Goal: Task Accomplishment & Management: Manage account settings

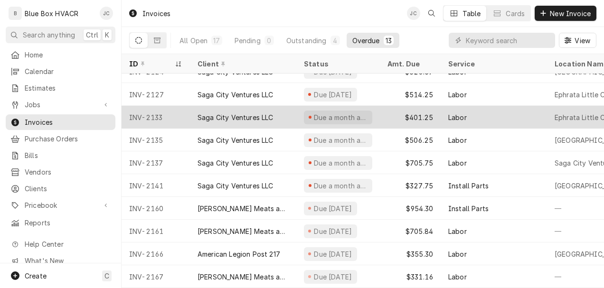
scroll to position [87, 0]
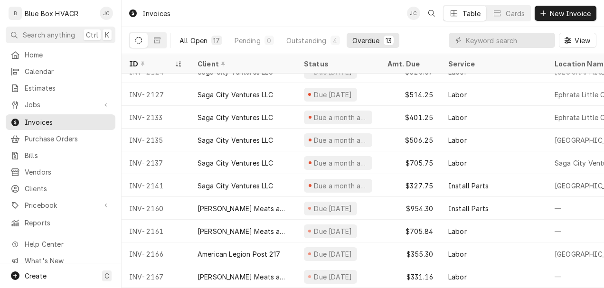
click at [194, 41] on div "All Open" at bounding box center [194, 41] width 28 height 10
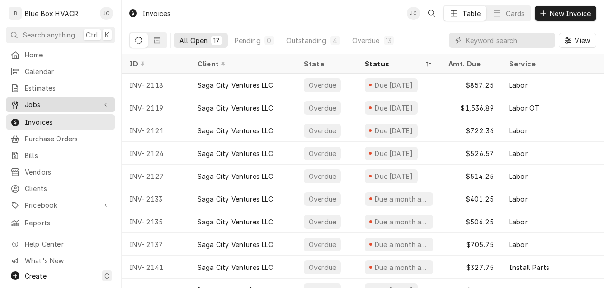
click at [29, 97] on link "Jobs" at bounding box center [61, 105] width 110 height 16
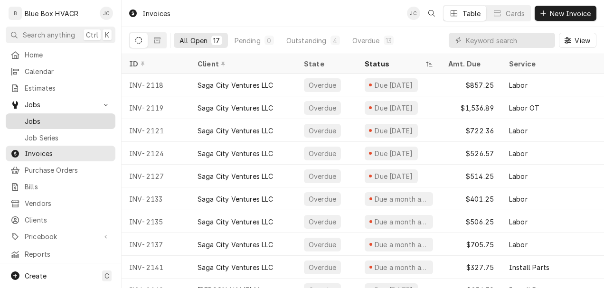
click at [36, 116] on span "Jobs" at bounding box center [68, 121] width 86 height 10
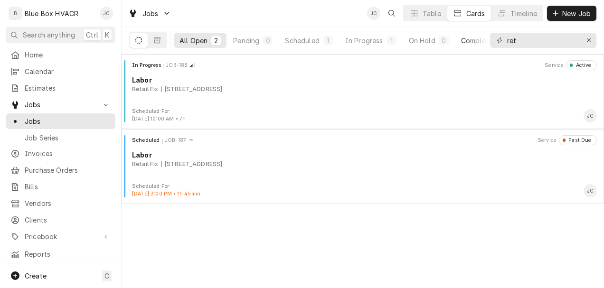
click at [468, 41] on div "Completed" at bounding box center [479, 41] width 36 height 10
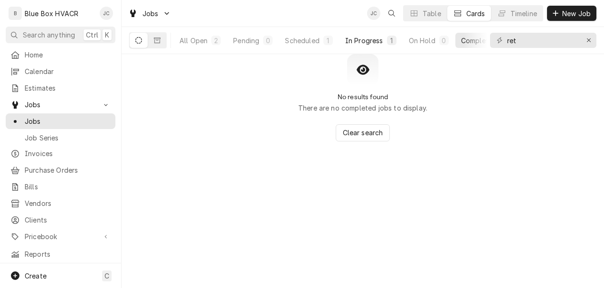
click at [382, 40] on div "In Progress" at bounding box center [364, 41] width 38 height 10
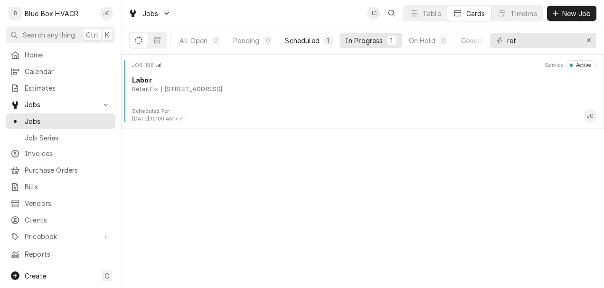
click at [302, 41] on div "Scheduled" at bounding box center [302, 41] width 34 height 10
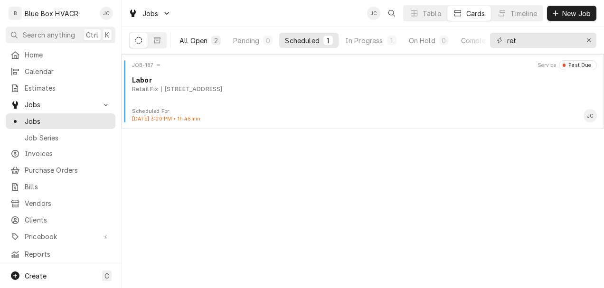
click at [207, 38] on div "All Open" at bounding box center [194, 41] width 28 height 10
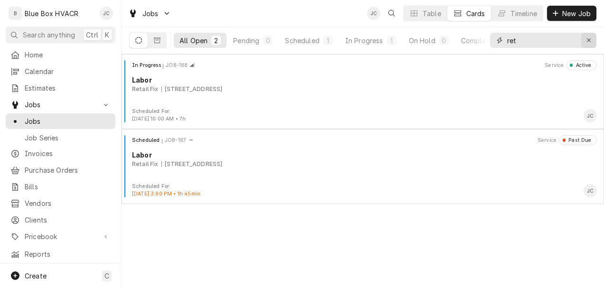
click at [586, 37] on div "Erase input" at bounding box center [589, 41] width 10 height 10
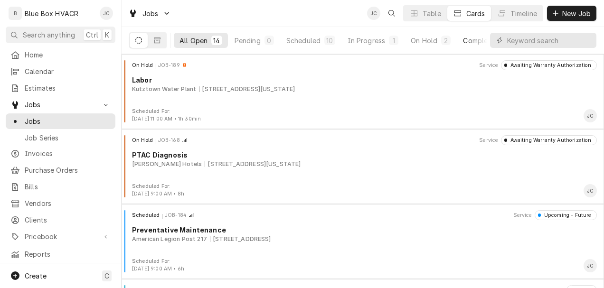
click at [471, 39] on div "Completed" at bounding box center [481, 41] width 36 height 10
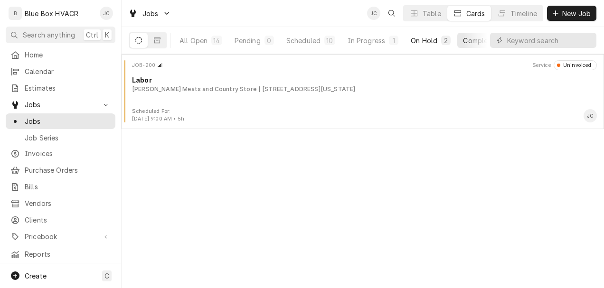
click at [427, 42] on div "On Hold" at bounding box center [424, 41] width 27 height 10
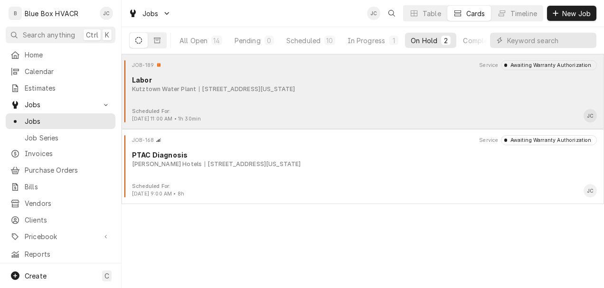
click at [258, 91] on div "[STREET_ADDRESS][US_STATE]" at bounding box center [247, 89] width 96 height 9
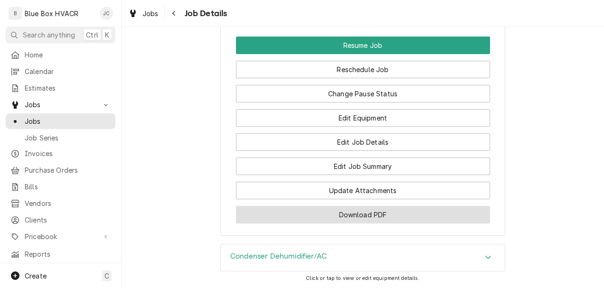
scroll to position [808, 0]
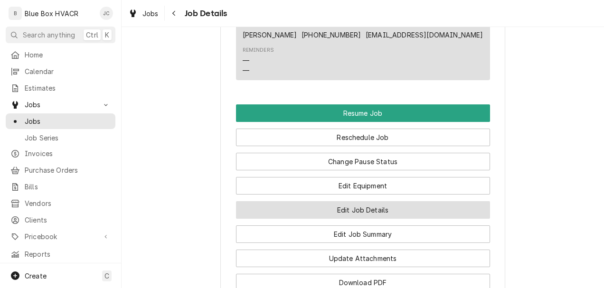
click at [347, 219] on button "Edit Job Details" at bounding box center [363, 210] width 254 height 18
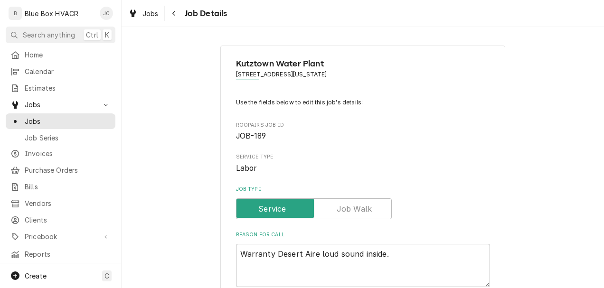
type textarea "x"
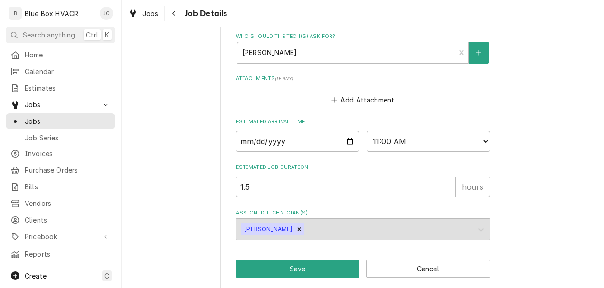
scroll to position [612, 0]
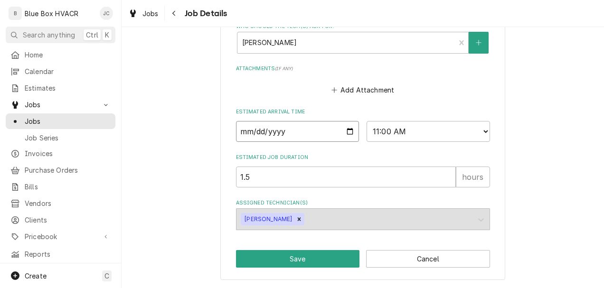
click at [345, 131] on input "2025-08-25" at bounding box center [298, 131] width 124 height 21
type input "2025-08-27"
type textarea "x"
click at [482, 131] on select "AM / PM 6:00 AM 6:15 AM 6:30 AM 6:45 AM 7:00 AM 7:15 AM 7:30 AM 7:45 AM 8:00 AM…" at bounding box center [429, 131] width 124 height 21
select select "08:15:00"
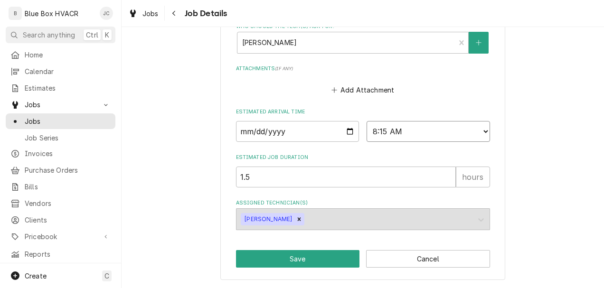
click at [367, 121] on select "AM / PM 6:00 AM 6:15 AM 6:30 AM 6:45 AM 7:00 AM 7:15 AM 7:30 AM 7:45 AM 8:00 AM…" at bounding box center [429, 131] width 124 height 21
click at [315, 254] on button "Save" at bounding box center [298, 259] width 124 height 18
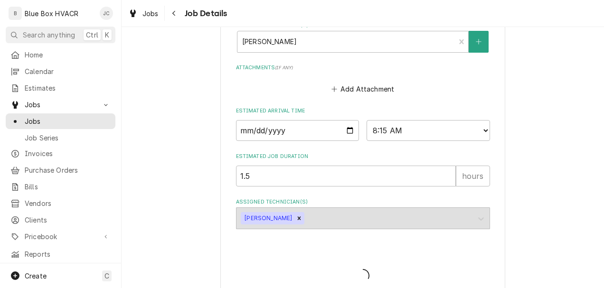
type textarea "x"
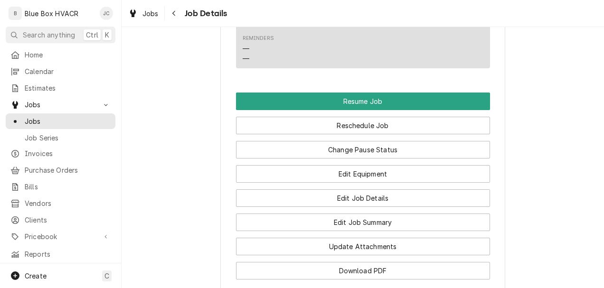
scroll to position [925, 0]
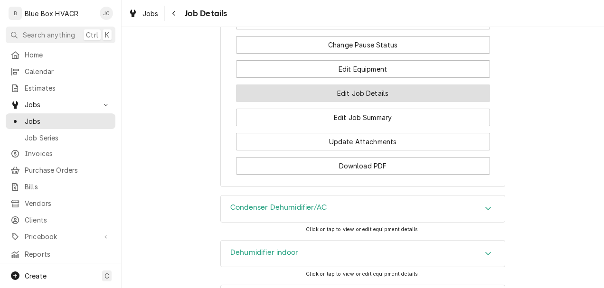
click at [354, 102] on button "Edit Job Details" at bounding box center [363, 94] width 254 height 18
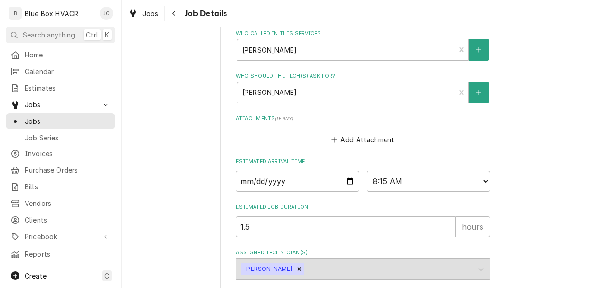
scroll to position [612, 0]
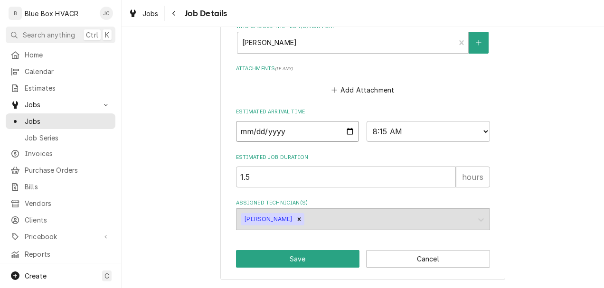
click at [348, 135] on input "2025-08-27" at bounding box center [298, 131] width 124 height 21
type textarea "x"
type input "2025-09-27"
type textarea "x"
type input "2025-09-17"
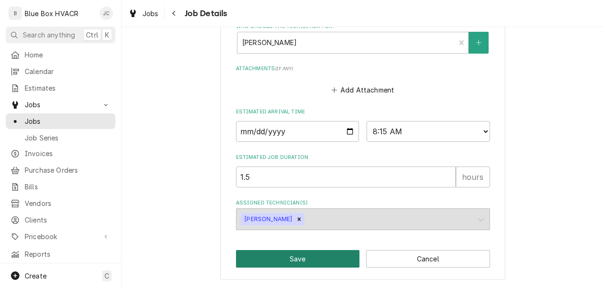
click at [308, 257] on button "Save" at bounding box center [298, 259] width 124 height 18
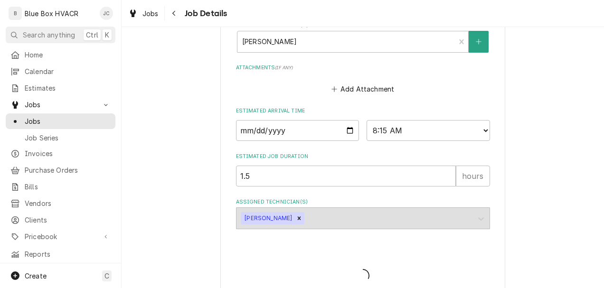
type textarea "x"
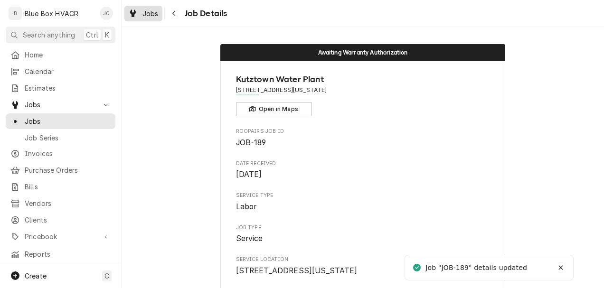
click at [153, 12] on span "Jobs" at bounding box center [151, 14] width 16 height 10
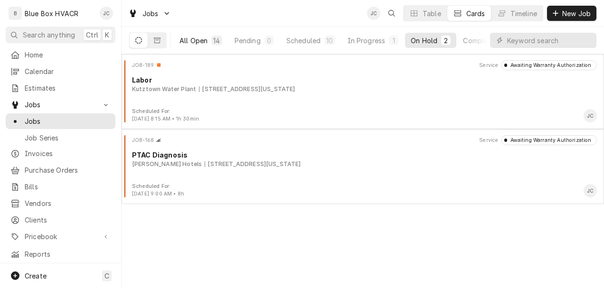
click at [201, 41] on div "All Open" at bounding box center [194, 41] width 28 height 10
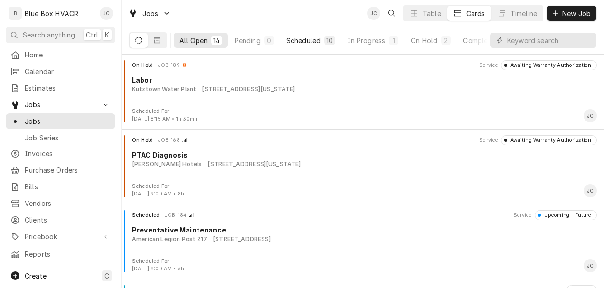
click at [306, 39] on div "Scheduled" at bounding box center [303, 41] width 34 height 10
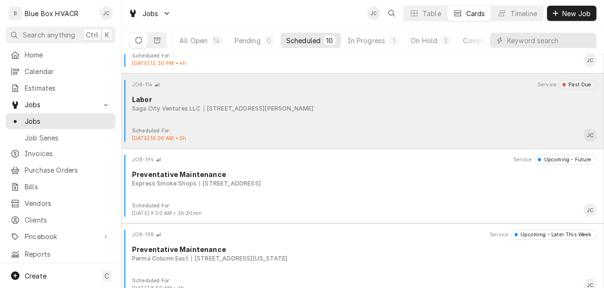
scroll to position [333, 0]
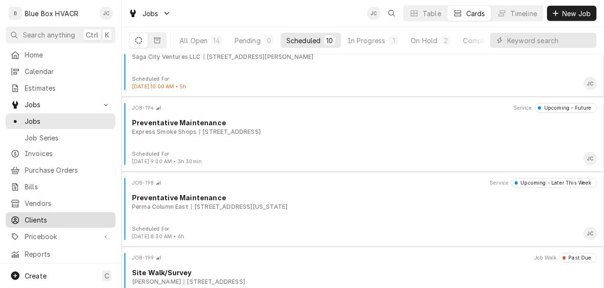
click at [48, 215] on span "Clients" at bounding box center [68, 220] width 86 height 10
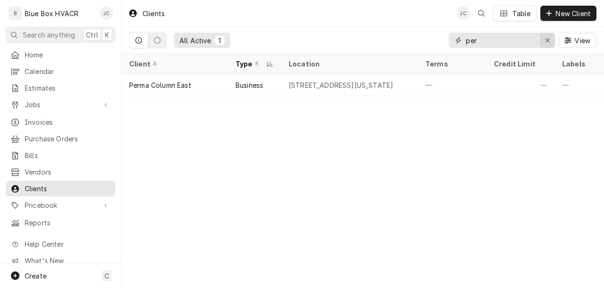
click at [552, 43] on div "Erase input" at bounding box center [548, 41] width 10 height 10
type input "d"
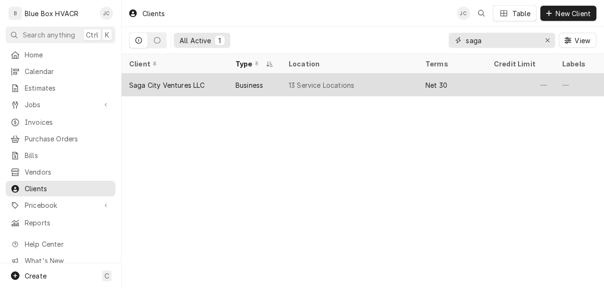
type input "saga"
click at [298, 74] on div "13 Service Locations" at bounding box center [349, 85] width 137 height 23
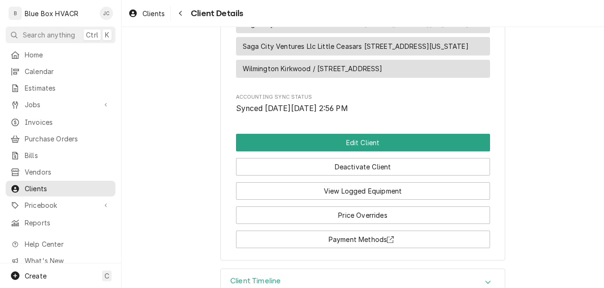
scroll to position [1035, 0]
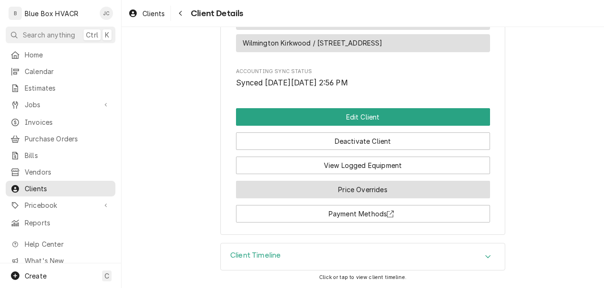
click at [321, 184] on button "Price Overrides" at bounding box center [363, 190] width 254 height 18
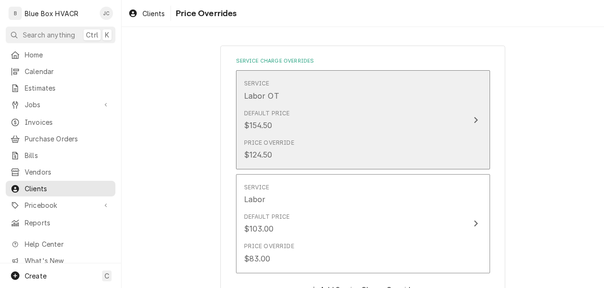
click at [347, 148] on div "Price Override $124.50" at bounding box center [353, 149] width 218 height 29
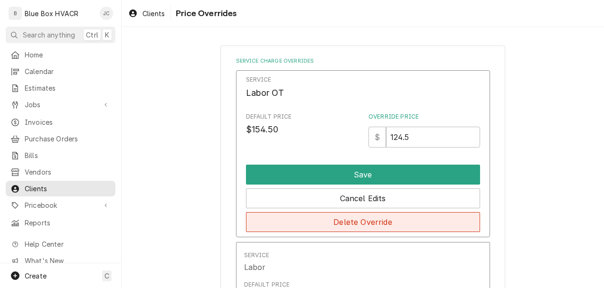
click at [339, 216] on button "Delete Override" at bounding box center [363, 222] width 234 height 20
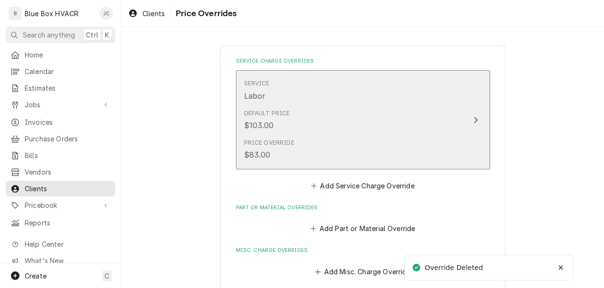
click at [360, 160] on div "Price Override $83.00" at bounding box center [353, 149] width 218 height 29
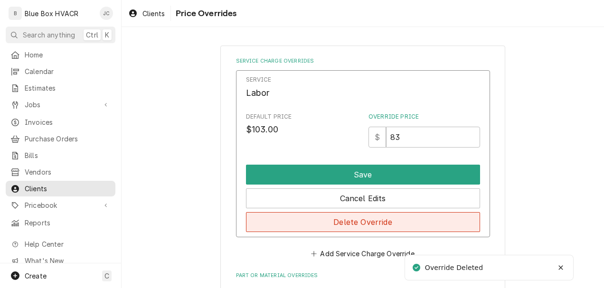
click at [356, 221] on button "Delete Override" at bounding box center [363, 222] width 234 height 20
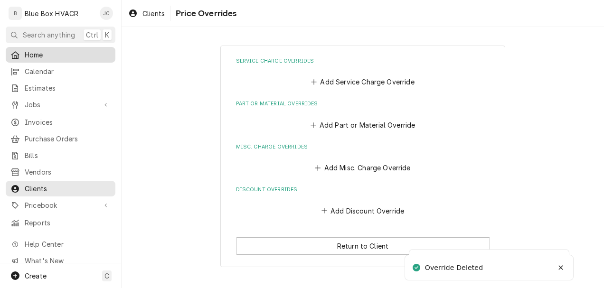
click at [44, 54] on span "Home" at bounding box center [68, 55] width 86 height 10
